Goal: Transaction & Acquisition: Purchase product/service

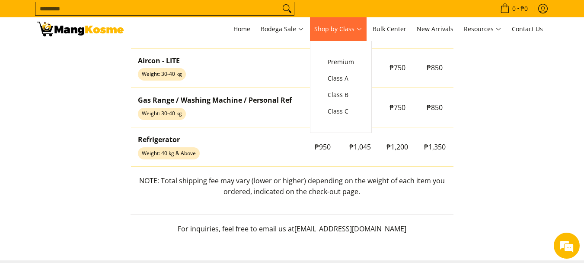
click at [367, 33] on link "Shop by Class" at bounding box center [338, 28] width 57 height 23
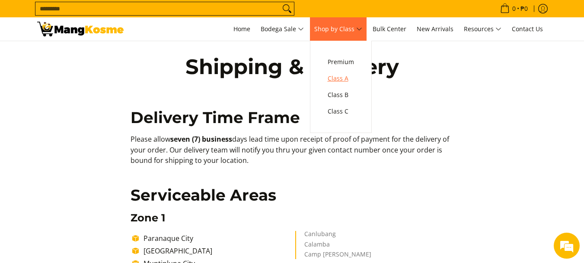
click at [346, 75] on span "Class A" at bounding box center [341, 78] width 26 height 11
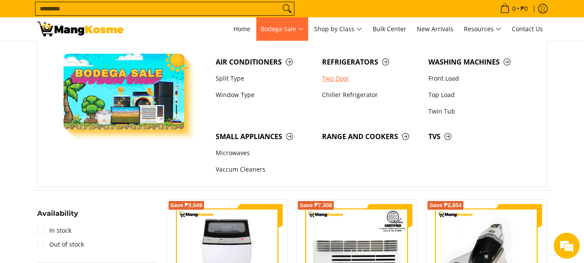
click at [339, 76] on link "Two Door" at bounding box center [371, 78] width 106 height 16
